Goal: Book appointment/travel/reservation

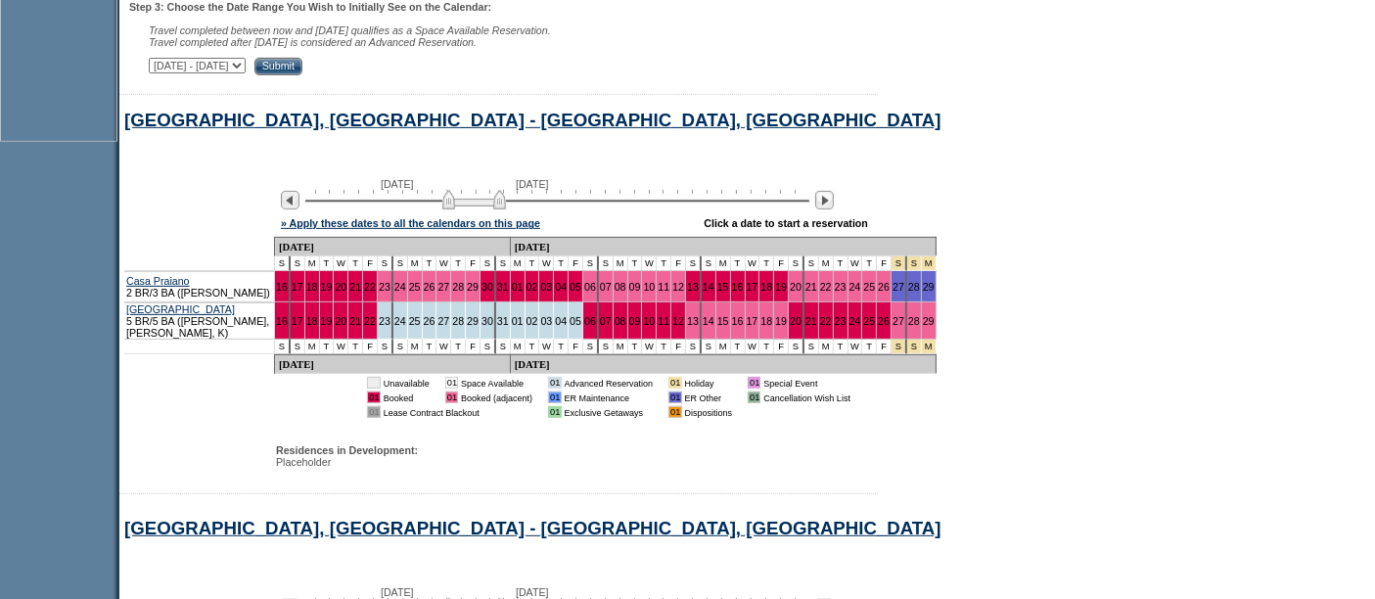
scroll to position [836, 0]
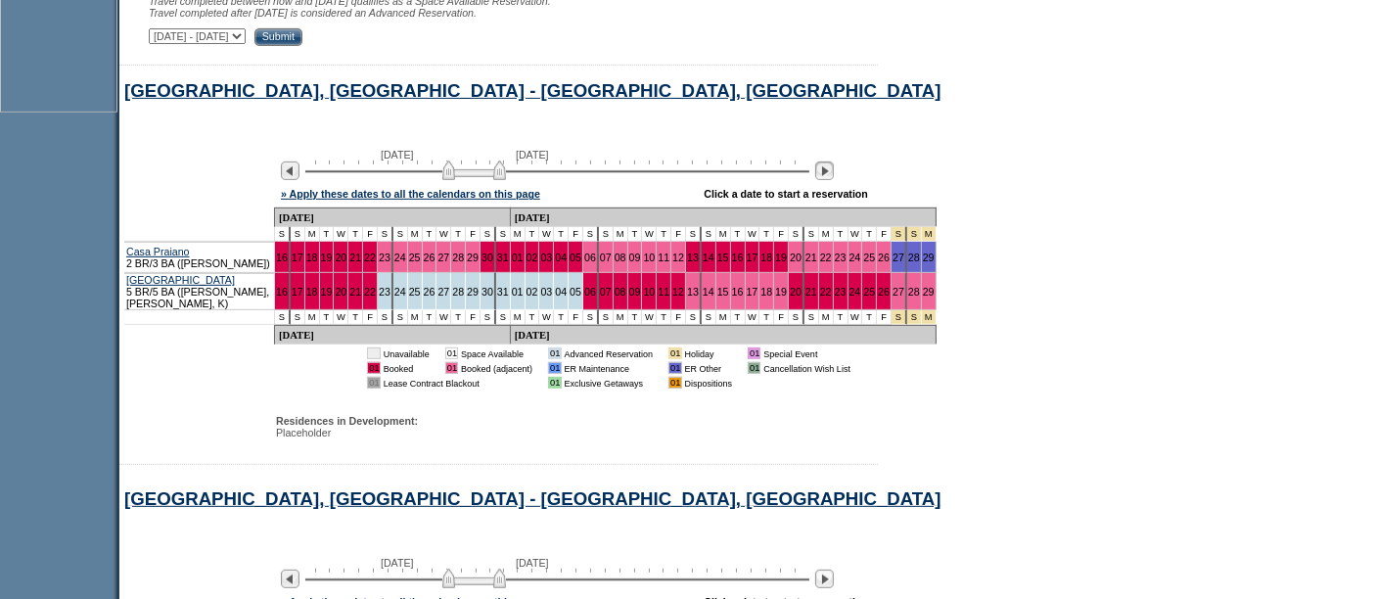
click at [834, 171] on img at bounding box center [824, 171] width 19 height 19
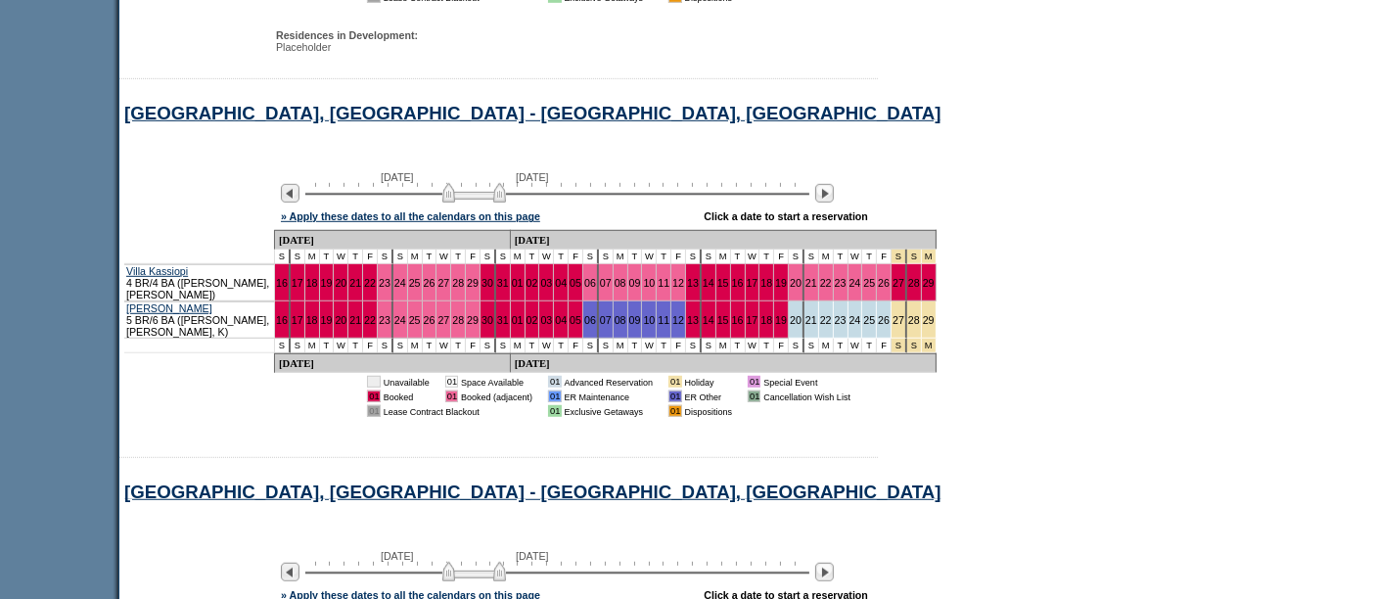
scroll to position [1229, 0]
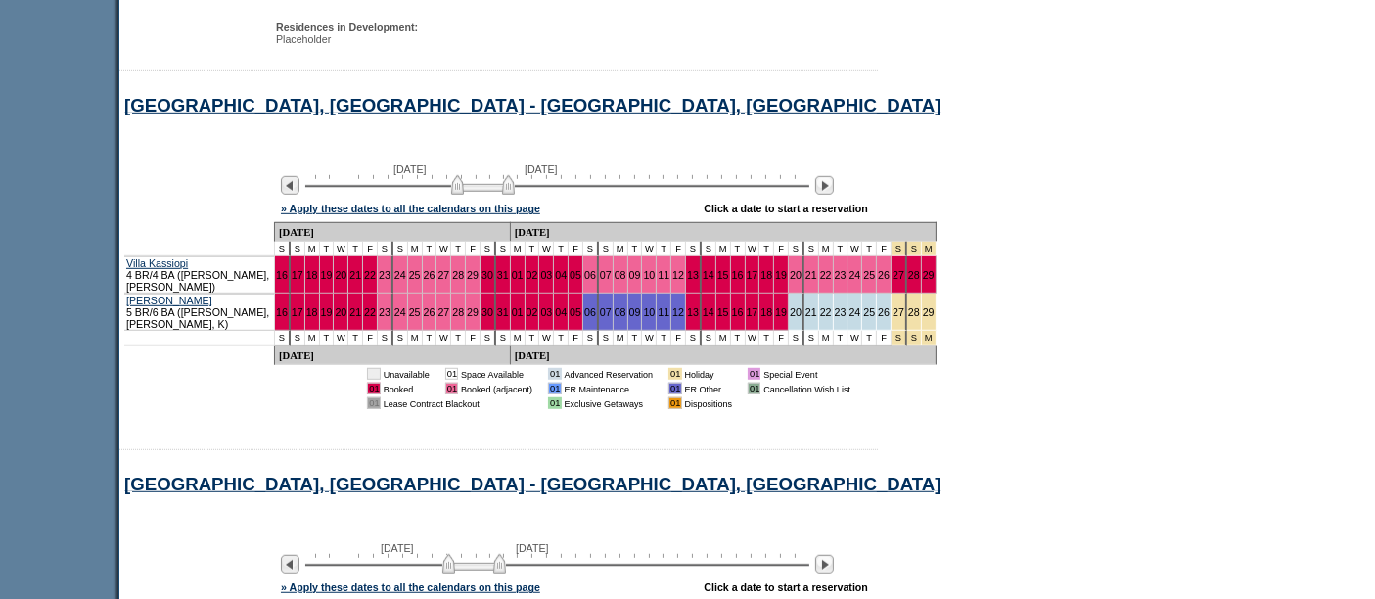
click at [506, 190] on img at bounding box center [483, 185] width 64 height 20
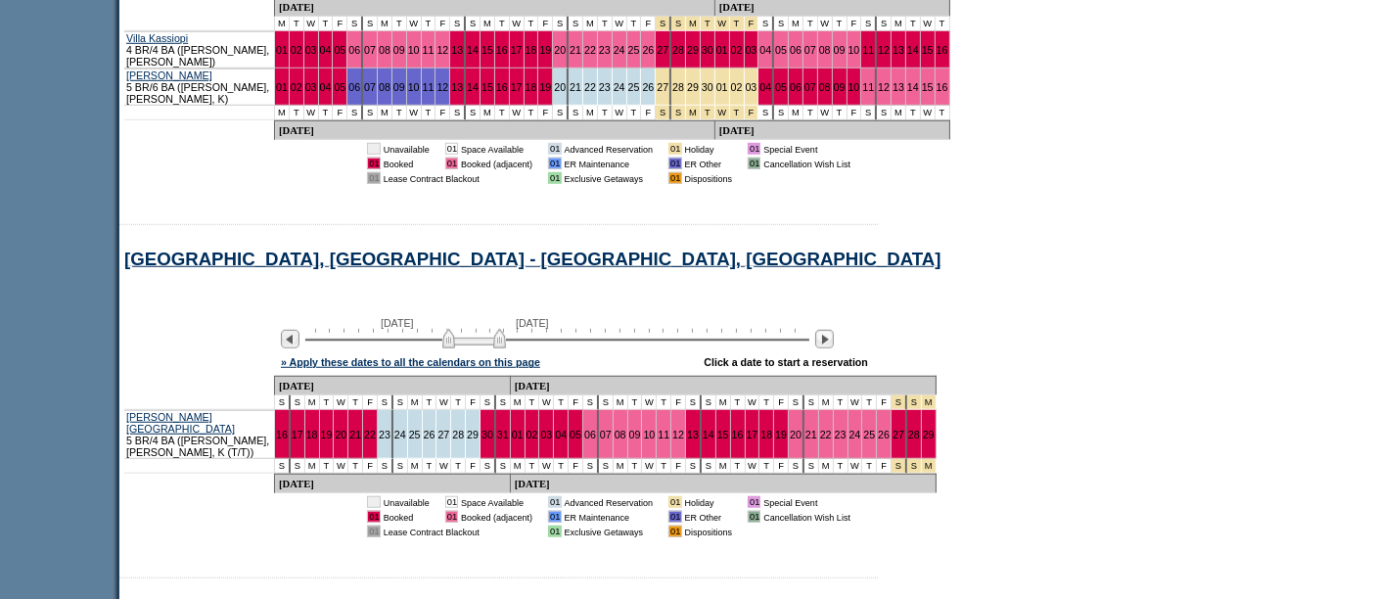
scroll to position [1529, 0]
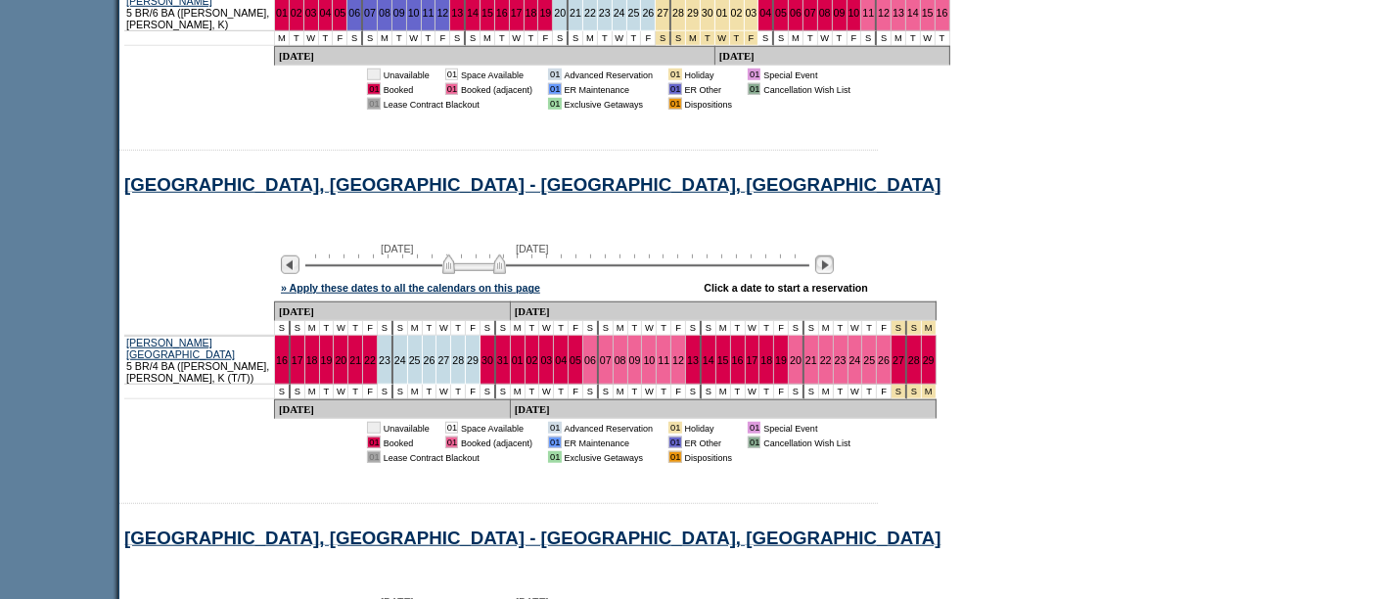
click at [834, 265] on img at bounding box center [824, 264] width 19 height 19
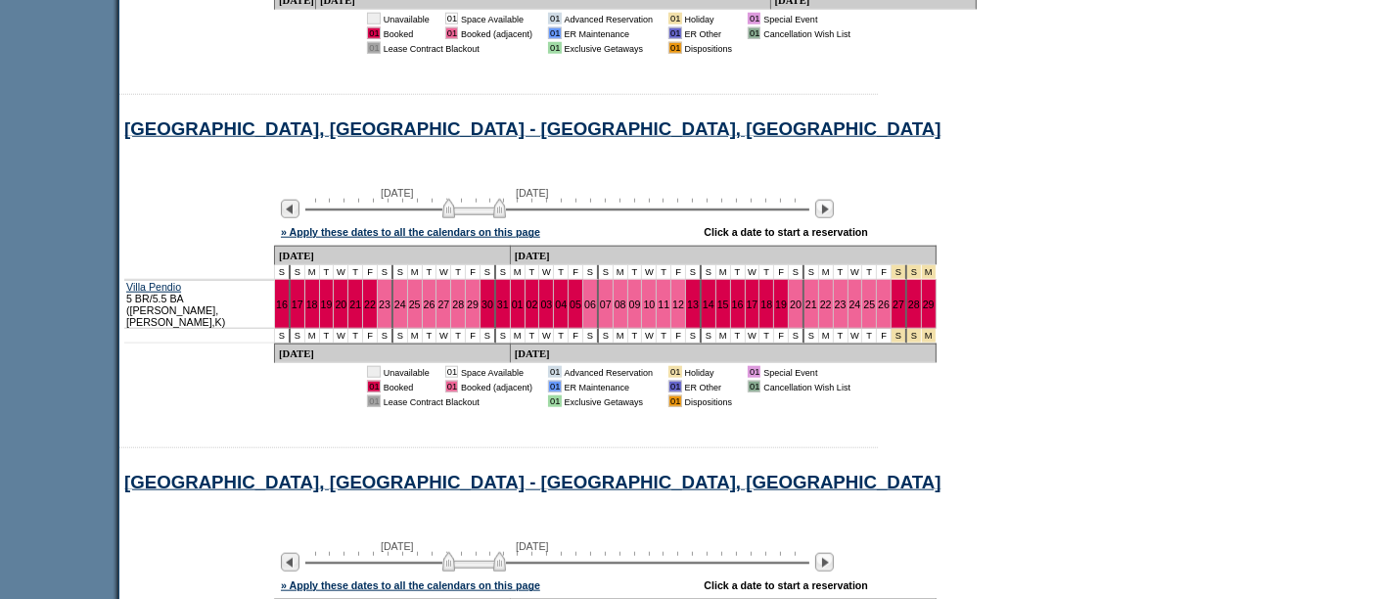
scroll to position [1949, 0]
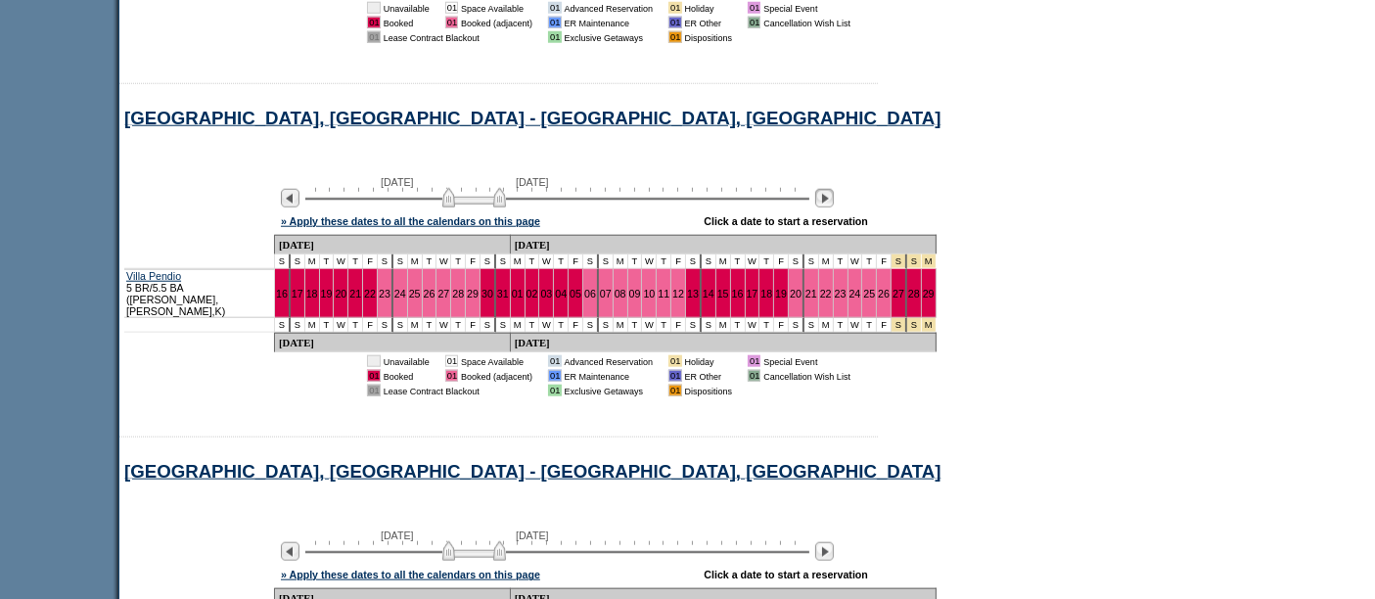
click at [834, 197] on img at bounding box center [824, 198] width 19 height 19
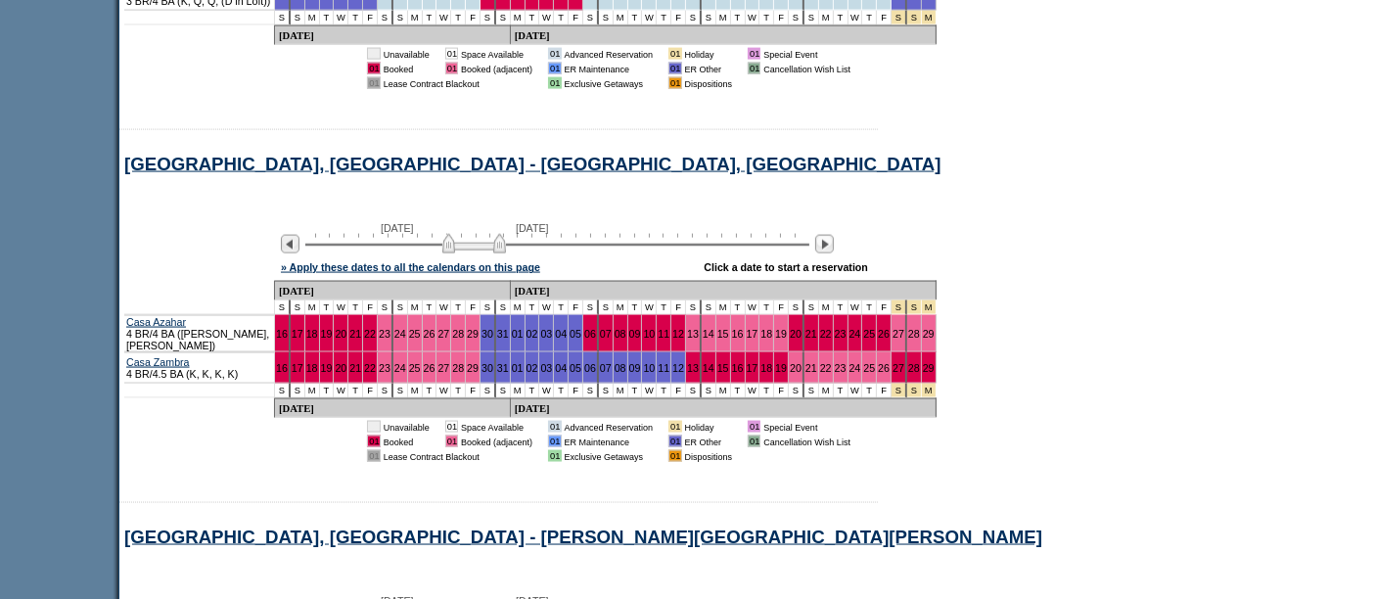
scroll to position [2992, 0]
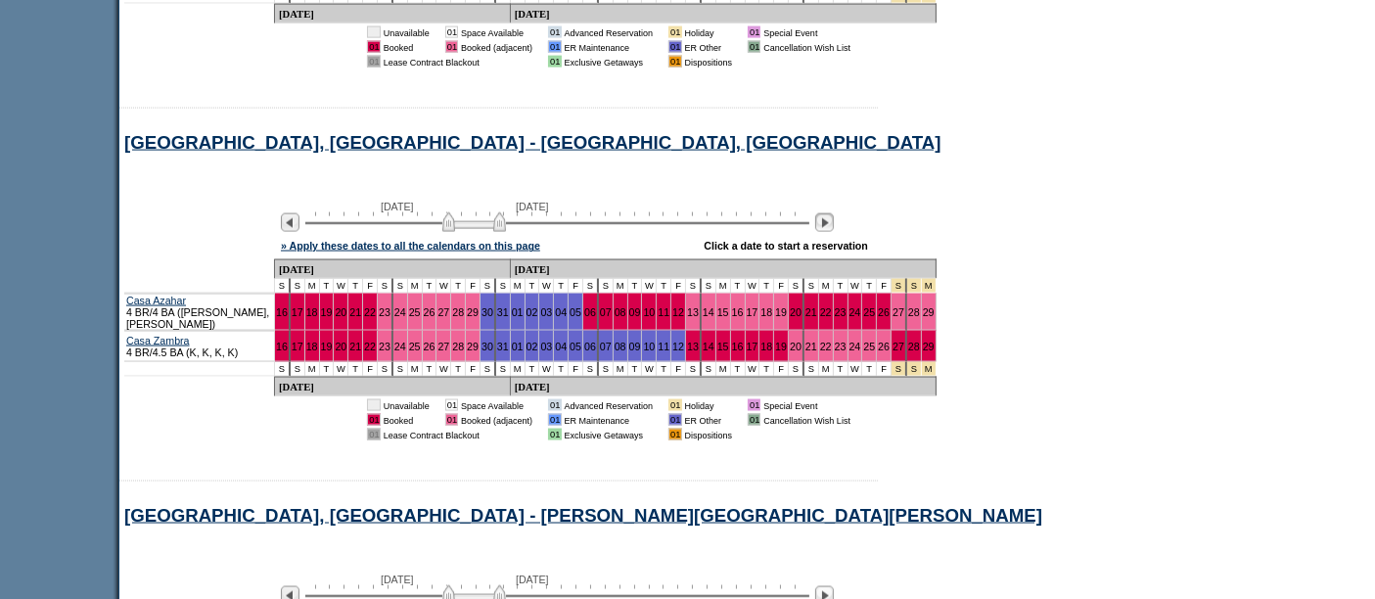
click at [834, 213] on img at bounding box center [824, 222] width 19 height 19
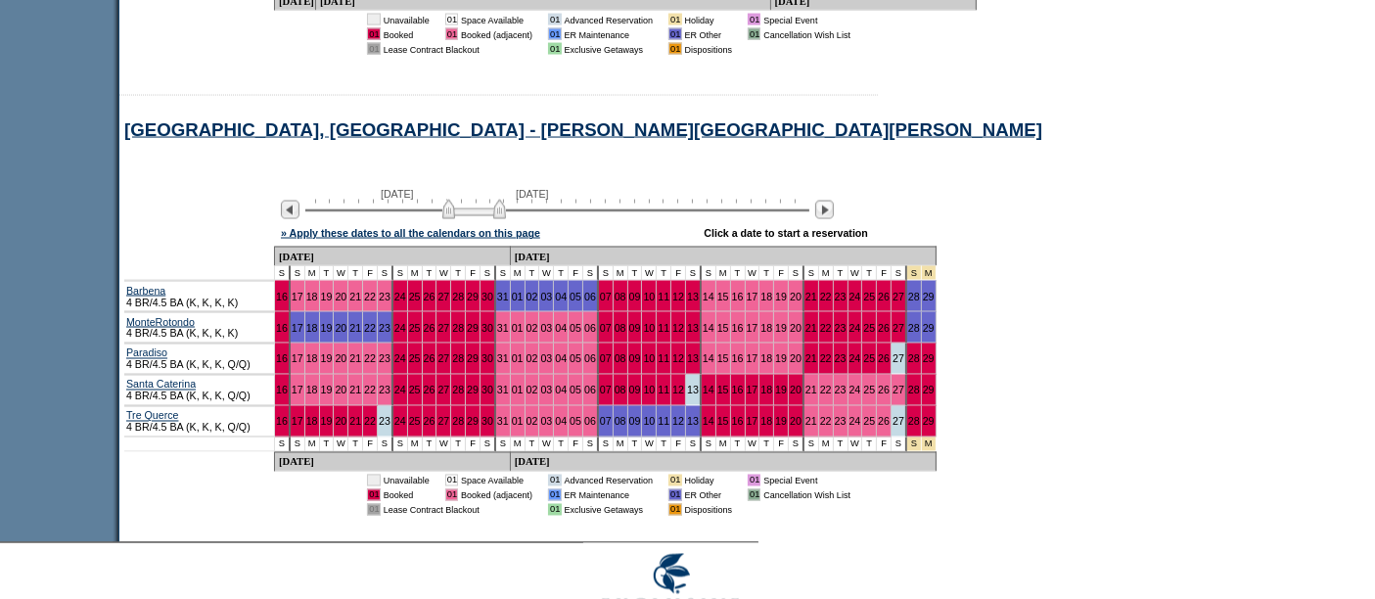
scroll to position [3380, 0]
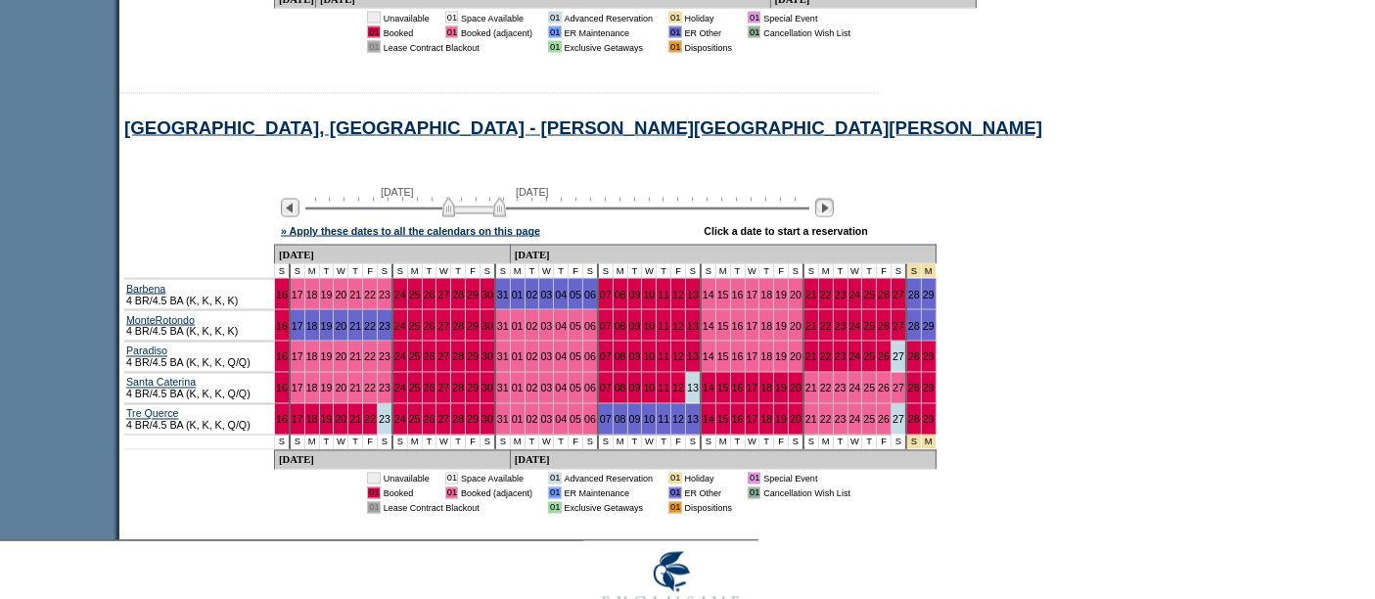
click at [830, 199] on img at bounding box center [824, 208] width 19 height 19
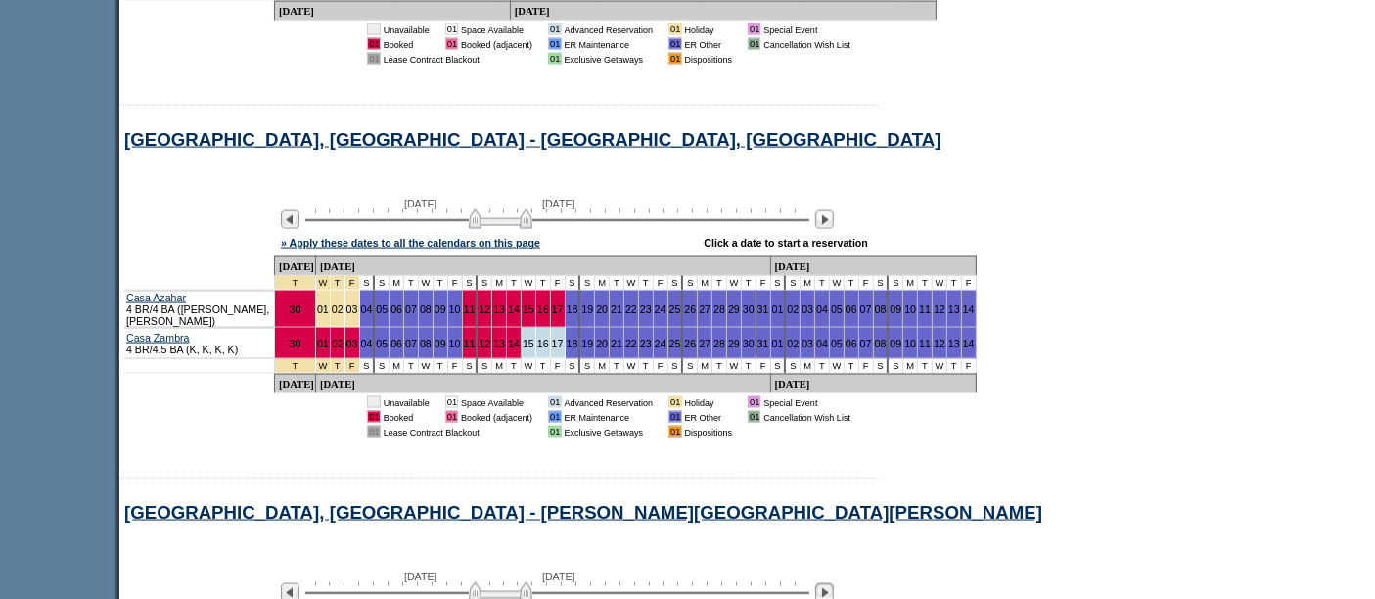
scroll to position [3006, 0]
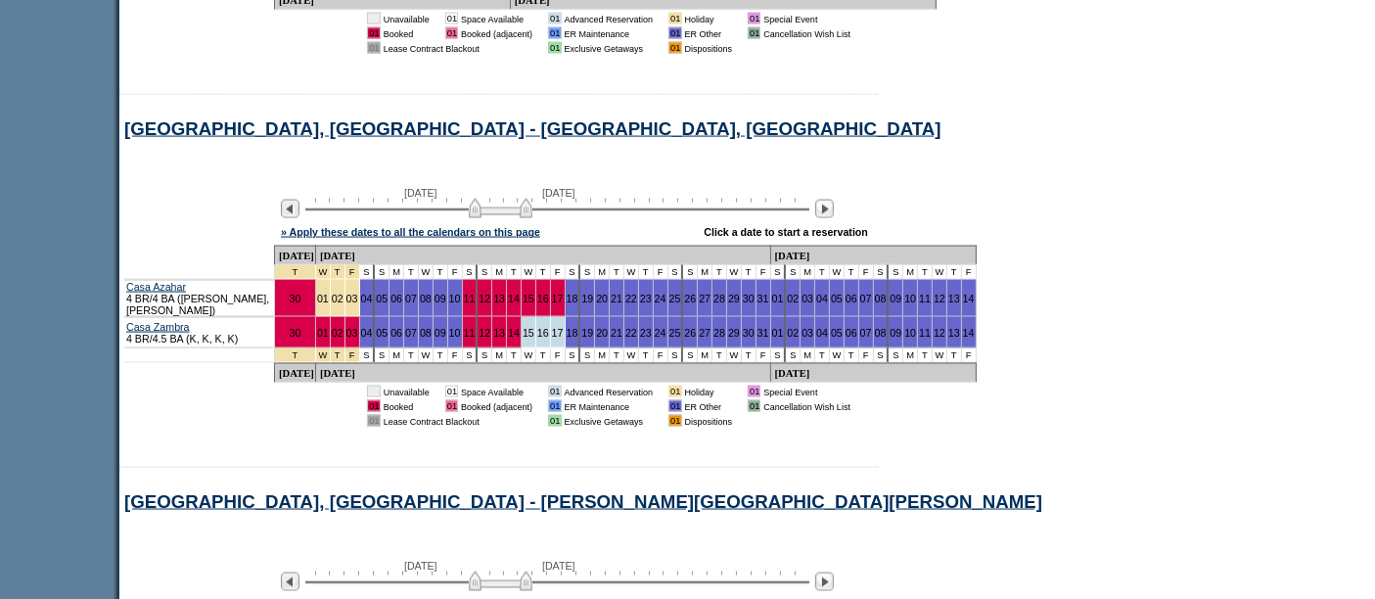
click at [834, 200] on img at bounding box center [824, 209] width 19 height 19
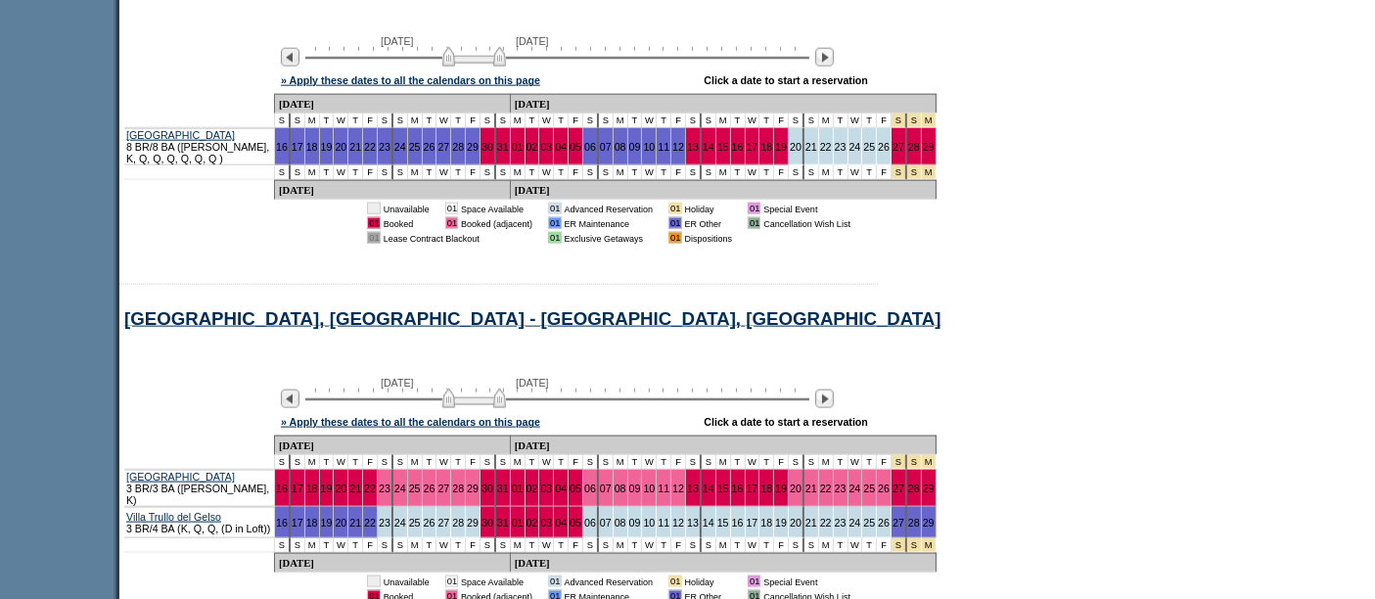
scroll to position [2436, 0]
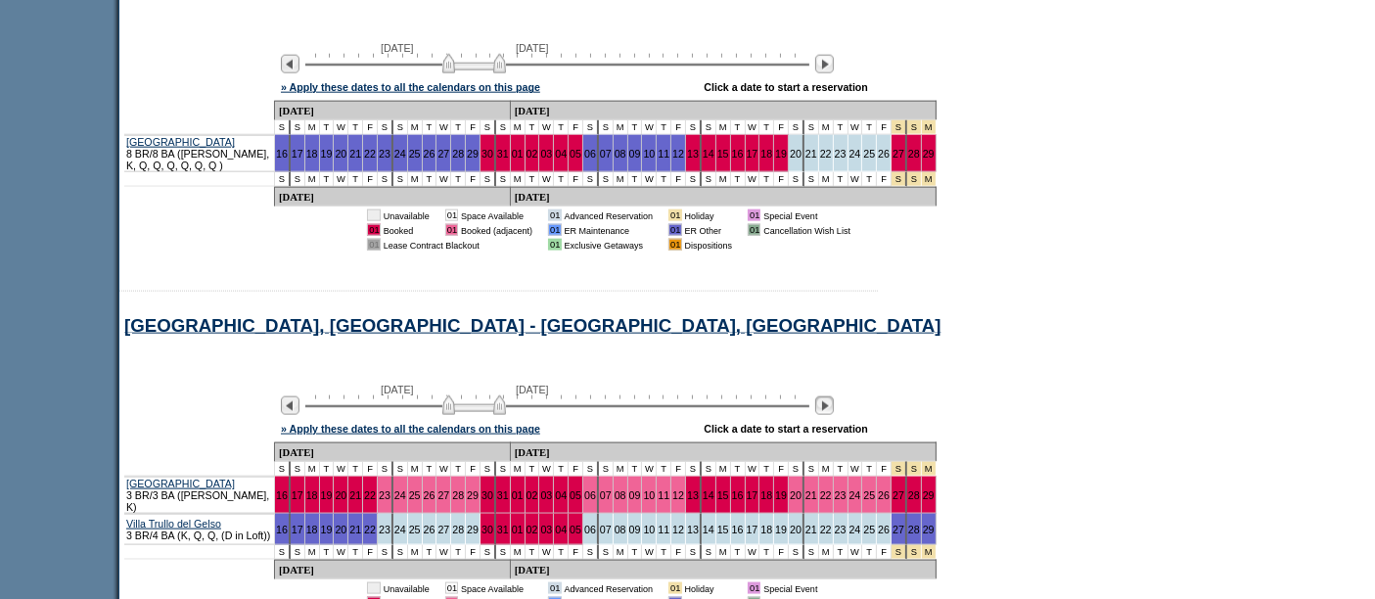
click at [833, 396] on img at bounding box center [824, 405] width 19 height 19
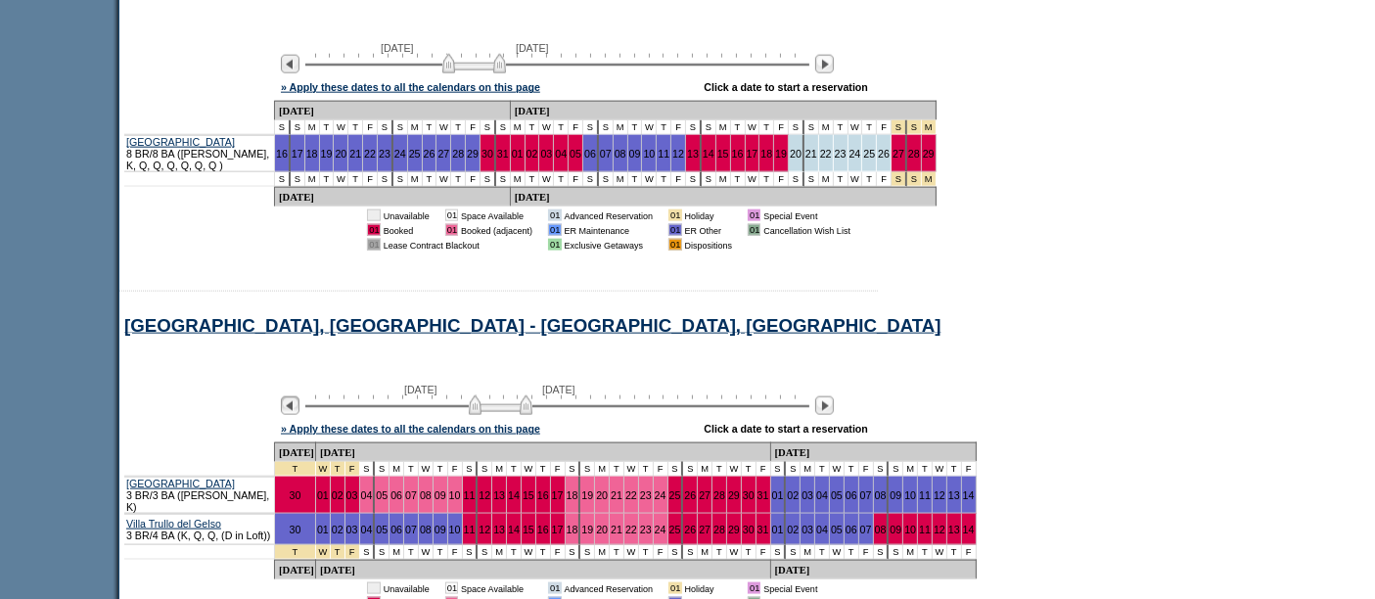
click at [300, 396] on img at bounding box center [290, 405] width 19 height 19
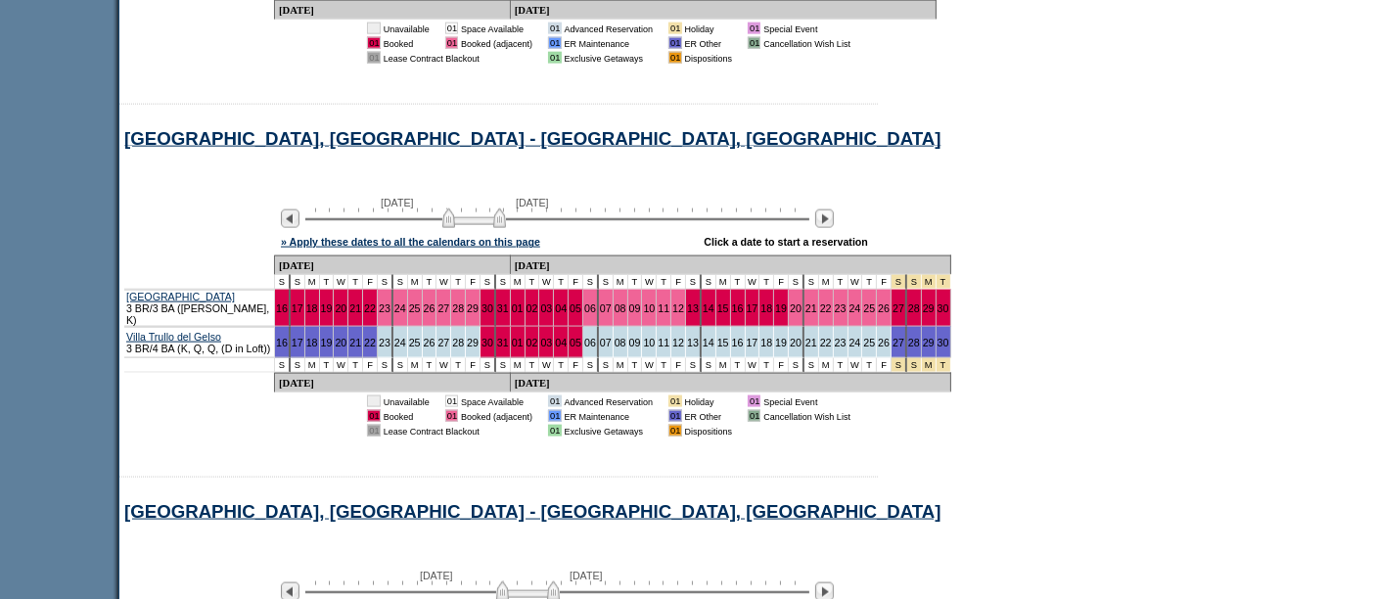
scroll to position [2625, 0]
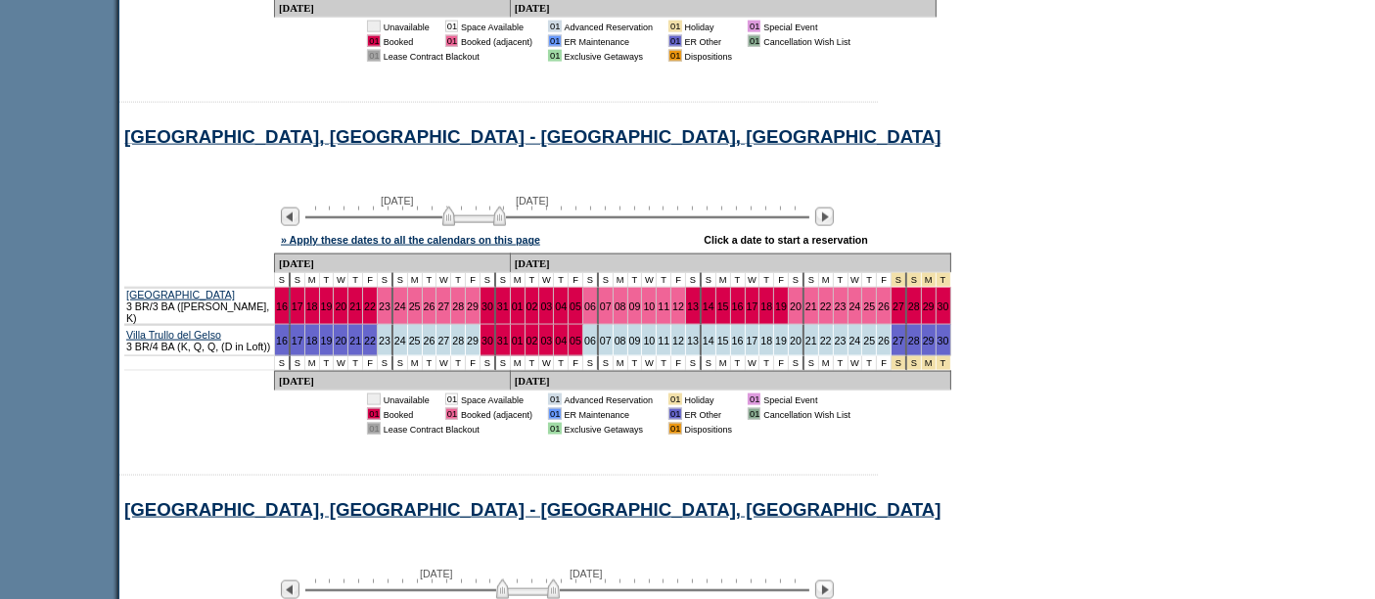
click at [651, 126] on div "[GEOGRAPHIC_DATA], [GEOGRAPHIC_DATA] - [GEOGRAPHIC_DATA], [GEOGRAPHIC_DATA]" at bounding box center [790, 142] width 1343 height 33
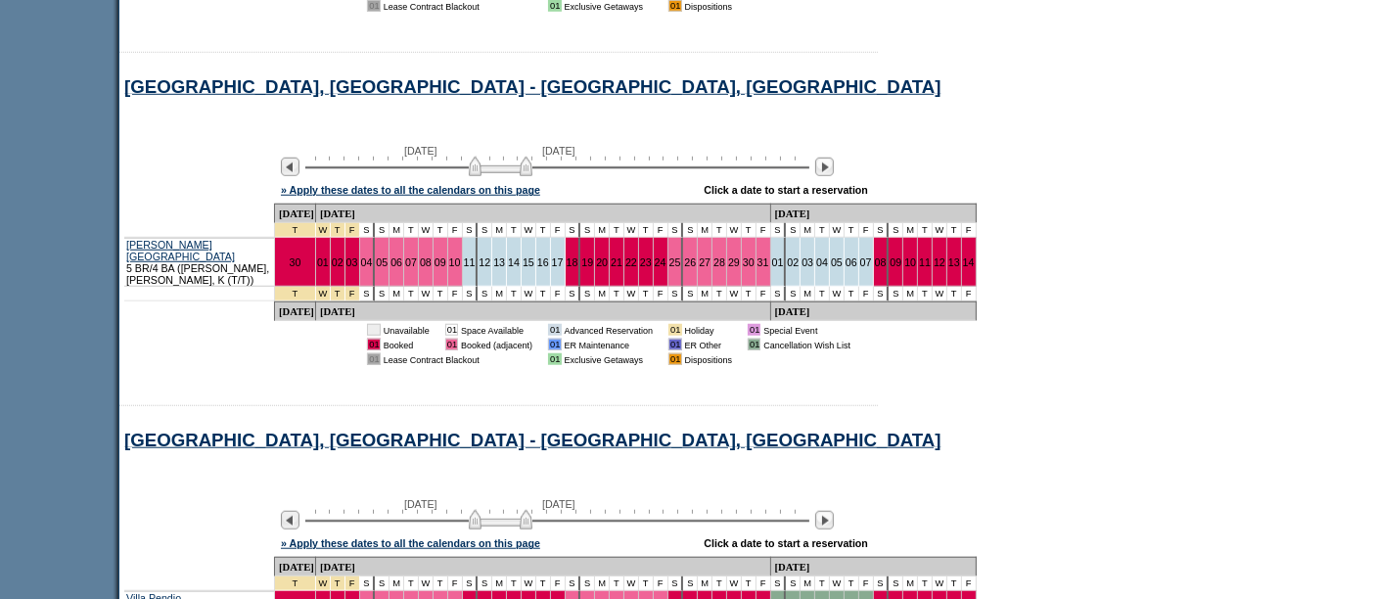
scroll to position [1627, 0]
click at [742, 441] on div "[GEOGRAPHIC_DATA], [GEOGRAPHIC_DATA] - [GEOGRAPHIC_DATA], [GEOGRAPHIC_DATA]" at bounding box center [790, 446] width 1343 height 33
